Goal: Information Seeking & Learning: Learn about a topic

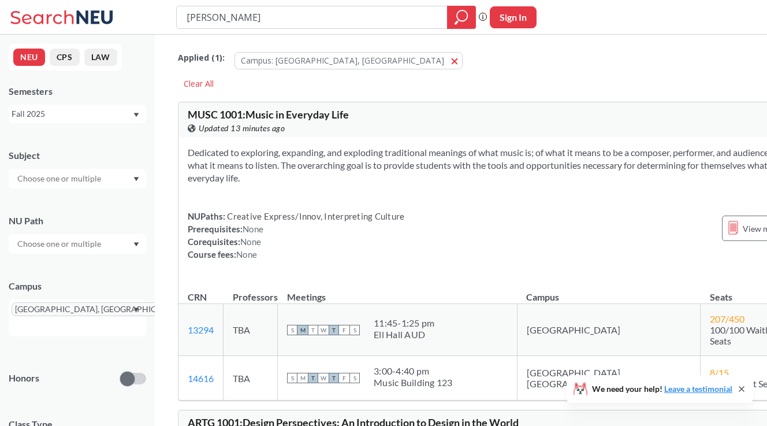
type input "[PERSON_NAME]"
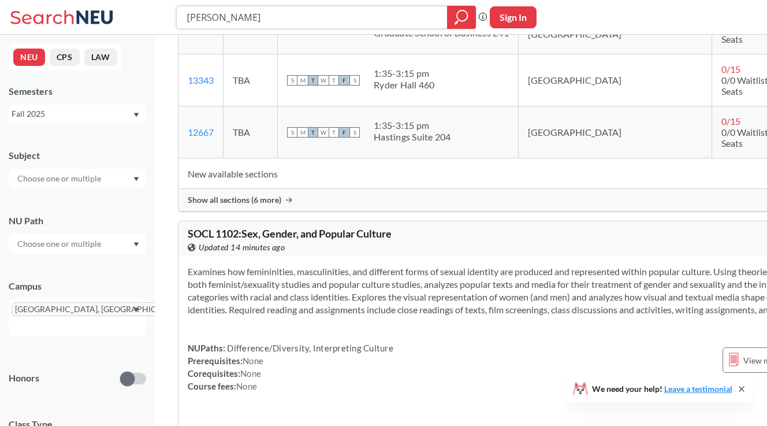
scroll to position [3696, 0]
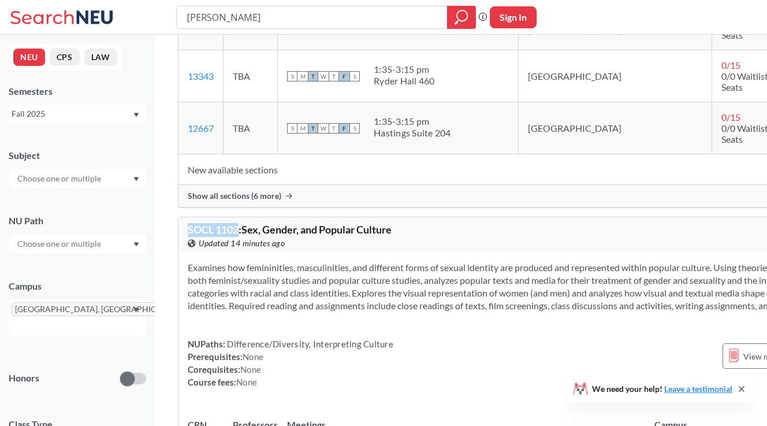
drag, startPoint x: 240, startPoint y: 170, endPoint x: 188, endPoint y: 170, distance: 52.0
click at [188, 223] on span "SOCL 1102 : Sex, Gender, and Popular Culture" at bounding box center [290, 229] width 204 height 13
copy span "SOCL 1102"
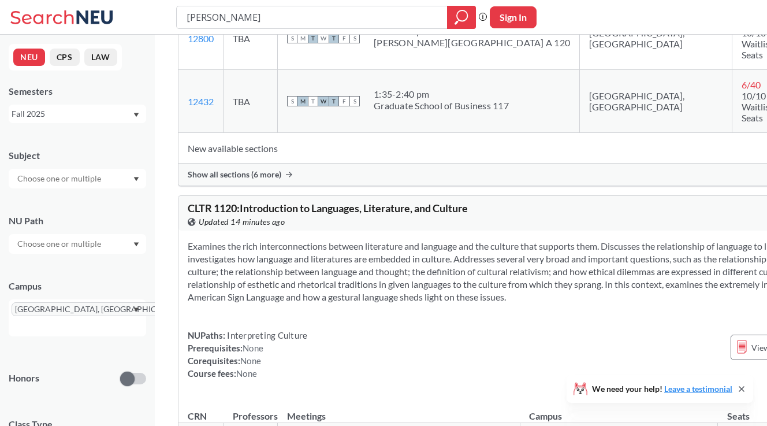
scroll to position [7416, 0]
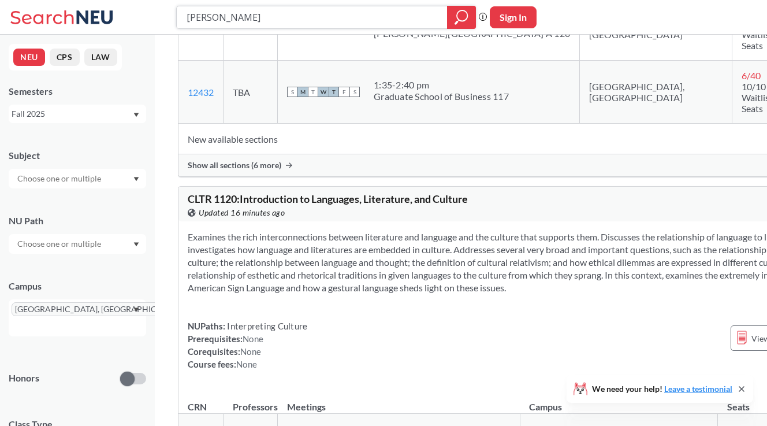
click at [289, 12] on input "[PERSON_NAME]" at bounding box center [312, 18] width 254 height 20
type input "elements of"
